Goal: Task Accomplishment & Management: Use online tool/utility

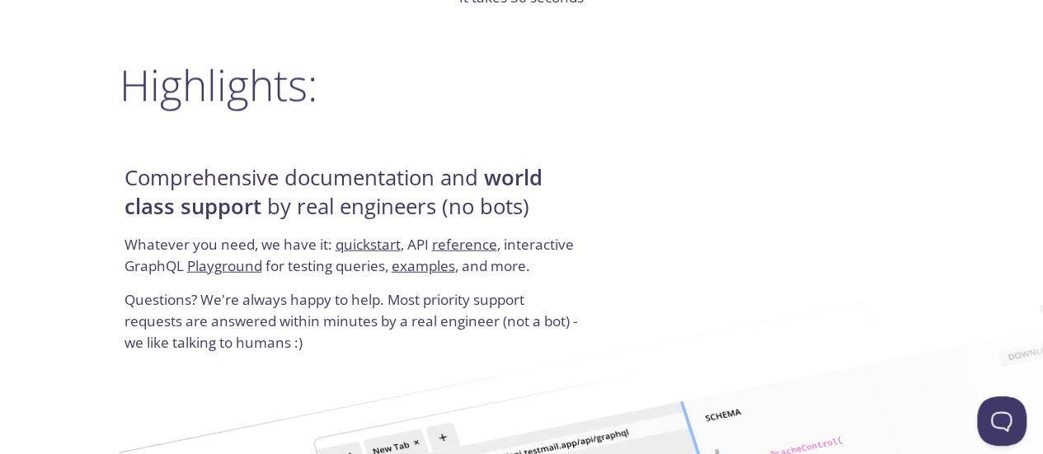
scroll to position [1831, 0]
